Goal: Navigation & Orientation: Find specific page/section

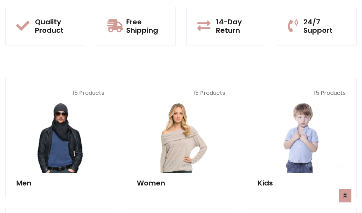
scroll to position [631, 0]
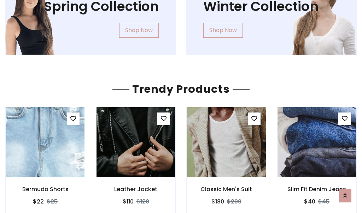
click at [226, 142] on img at bounding box center [226, 143] width 94 height 170
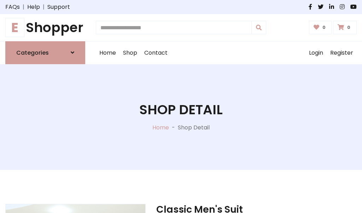
click at [45, 28] on h1 "E Shopper" at bounding box center [45, 28] width 80 height 16
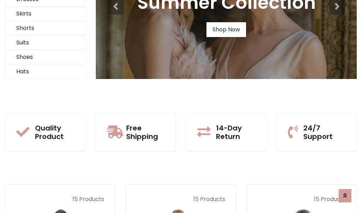
scroll to position [68, 0]
